Goal: Information Seeking & Learning: Learn about a topic

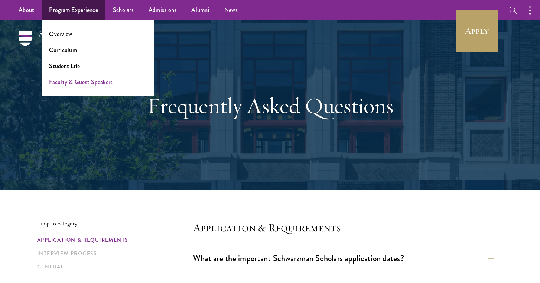
click at [73, 84] on link "Faculty & Guest Speakers" at bounding box center [81, 82] width 64 height 9
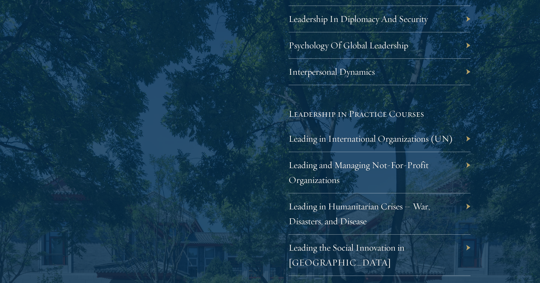
scroll to position [1452, 0]
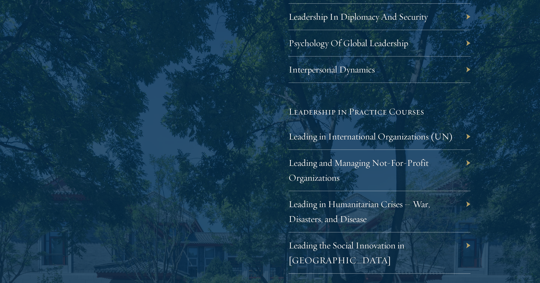
click at [443, 64] on div "Interpersonal Dynamics" at bounding box center [380, 69] width 182 height 26
click at [470, 64] on div "Interpersonal Dynamics" at bounding box center [380, 69] width 182 height 26
click at [365, 65] on link "Interpersonal Dynamics" at bounding box center [337, 70] width 86 height 12
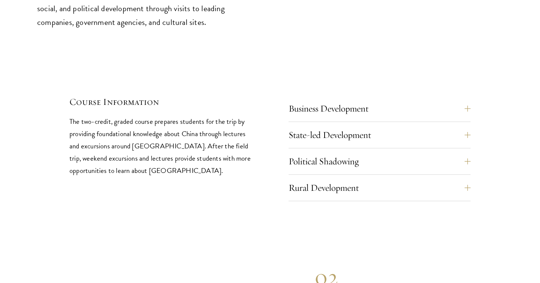
scroll to position [3135, 0]
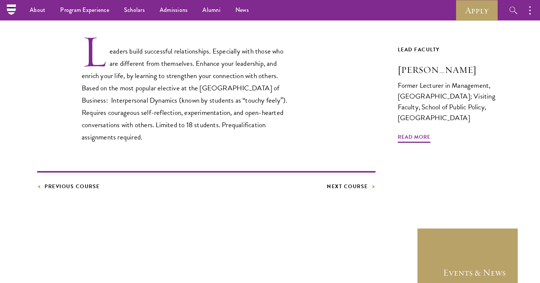
scroll to position [214, 0]
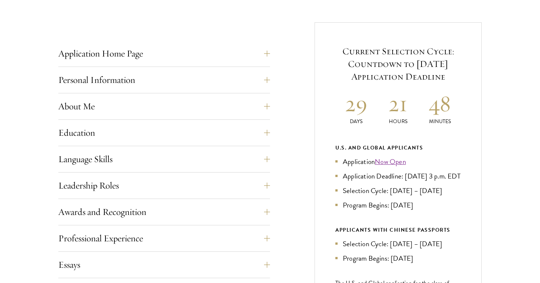
scroll to position [279, 0]
